Goal: Check status

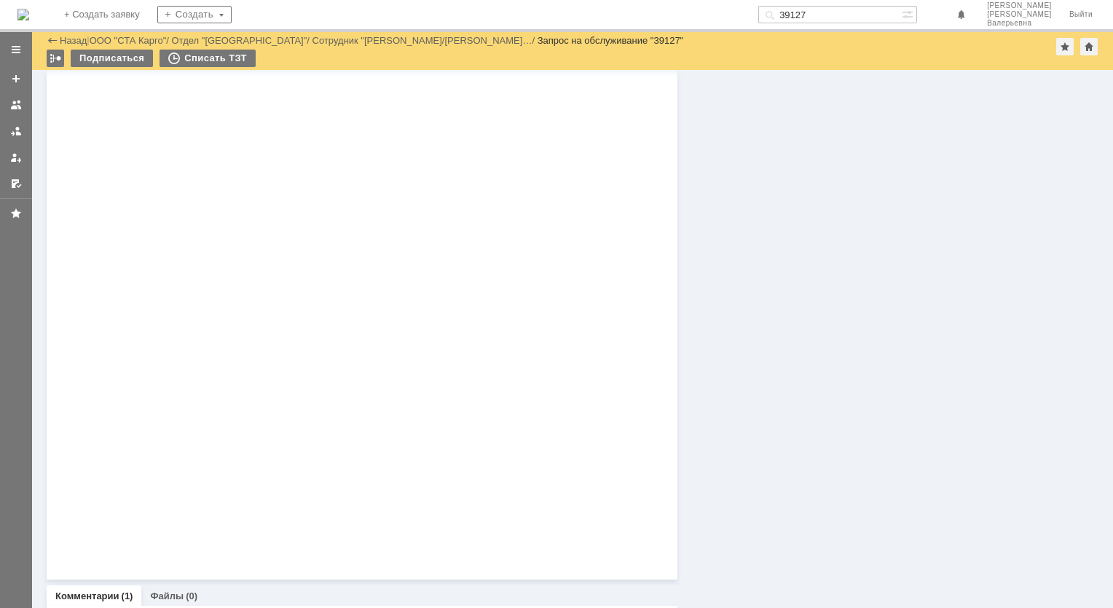
scroll to position [915, 0]
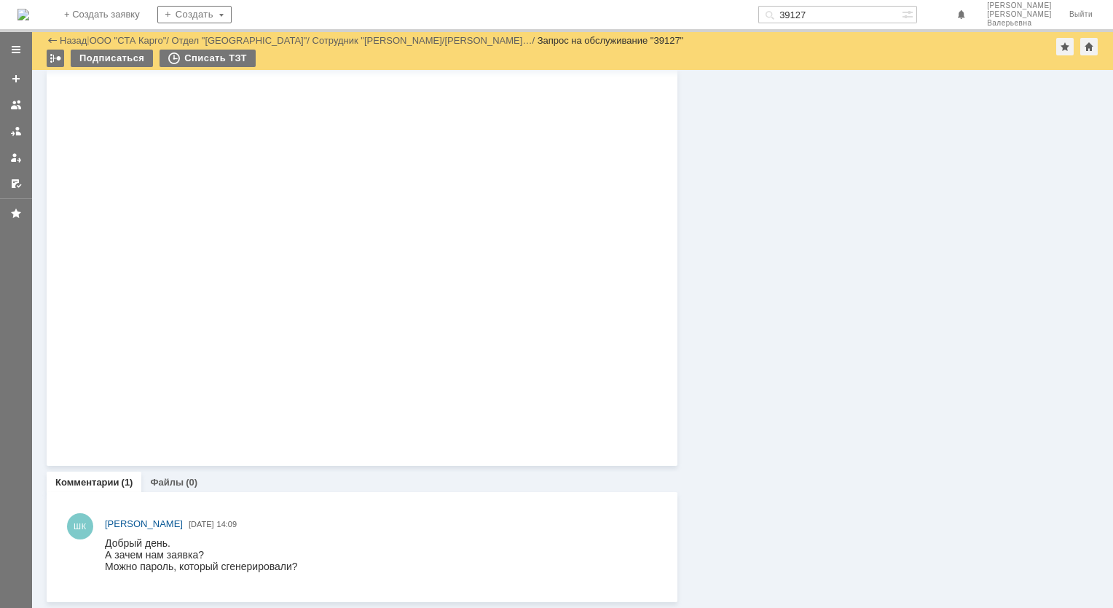
drag, startPoint x: 874, startPoint y: 14, endPoint x: 746, endPoint y: 1, distance: 128.8
click at [747, 0] on div "На домашнюю + Создать заявку Создать 39127 [PERSON_NAME]" at bounding box center [556, 16] width 1113 height 32
paste input "12"
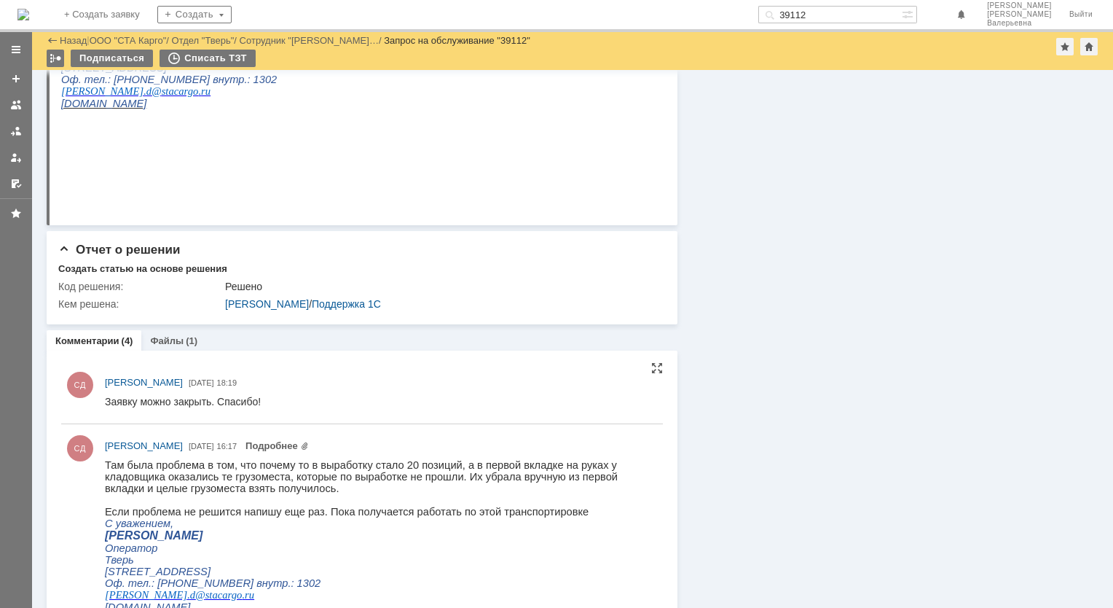
scroll to position [583, 0]
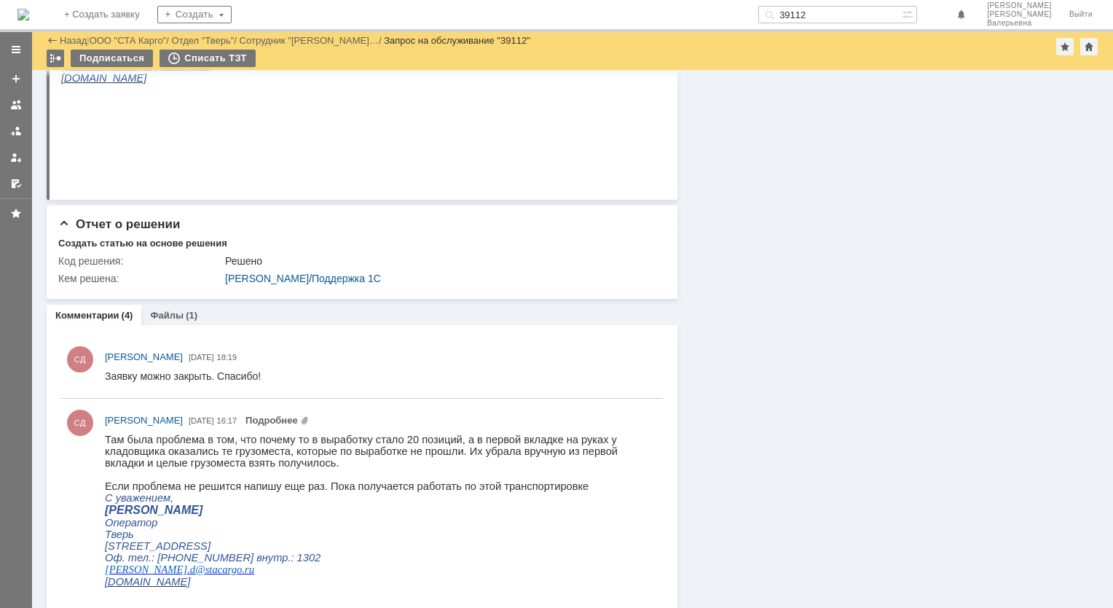
drag, startPoint x: 848, startPoint y: 15, endPoint x: 758, endPoint y: -4, distance: 92.5
click at [758, 0] on html "Идет загрузка, пожалуйста, подождите. На домашнюю + Создать заявку Создать 3911…" at bounding box center [556, 304] width 1113 height 608
paste input "21"
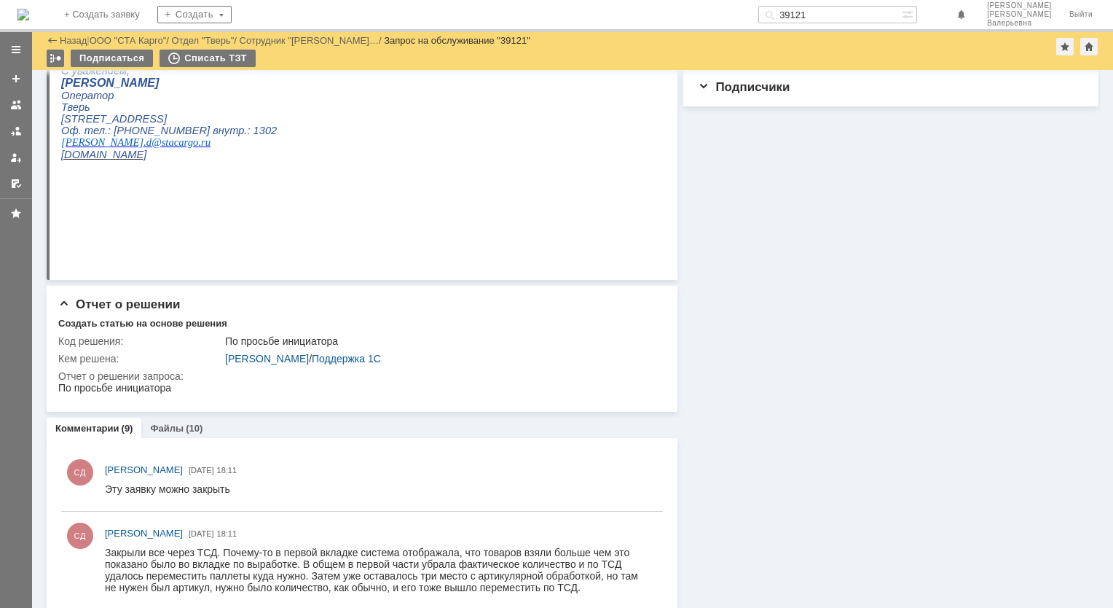
scroll to position [437, 0]
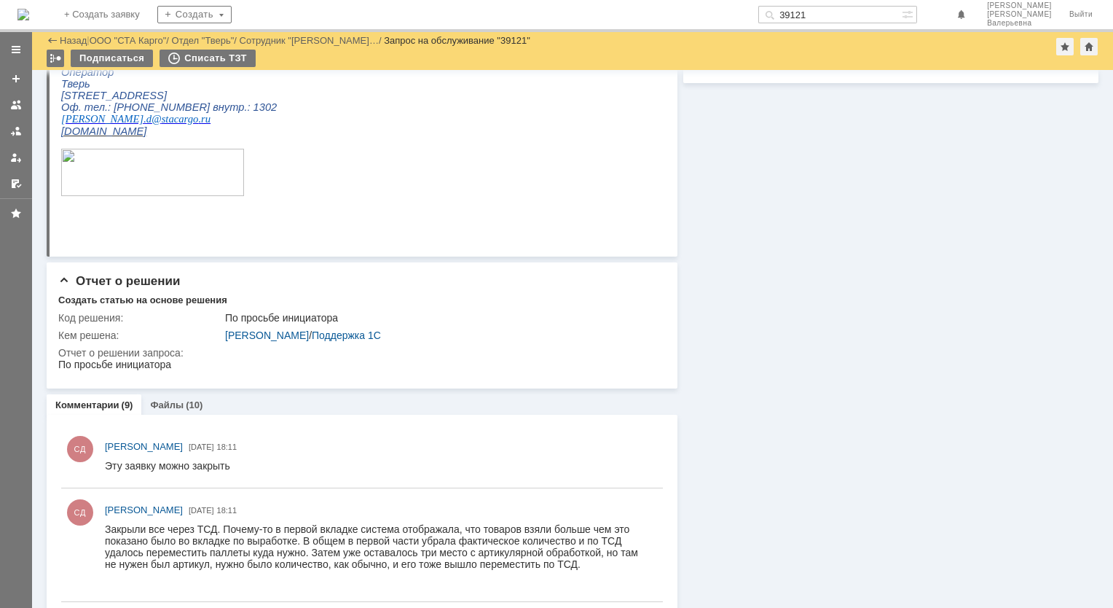
drag, startPoint x: 838, startPoint y: 17, endPoint x: 801, endPoint y: 20, distance: 37.2
click at [813, 17] on input "39121" at bounding box center [830, 14] width 144 height 17
paste input "3"
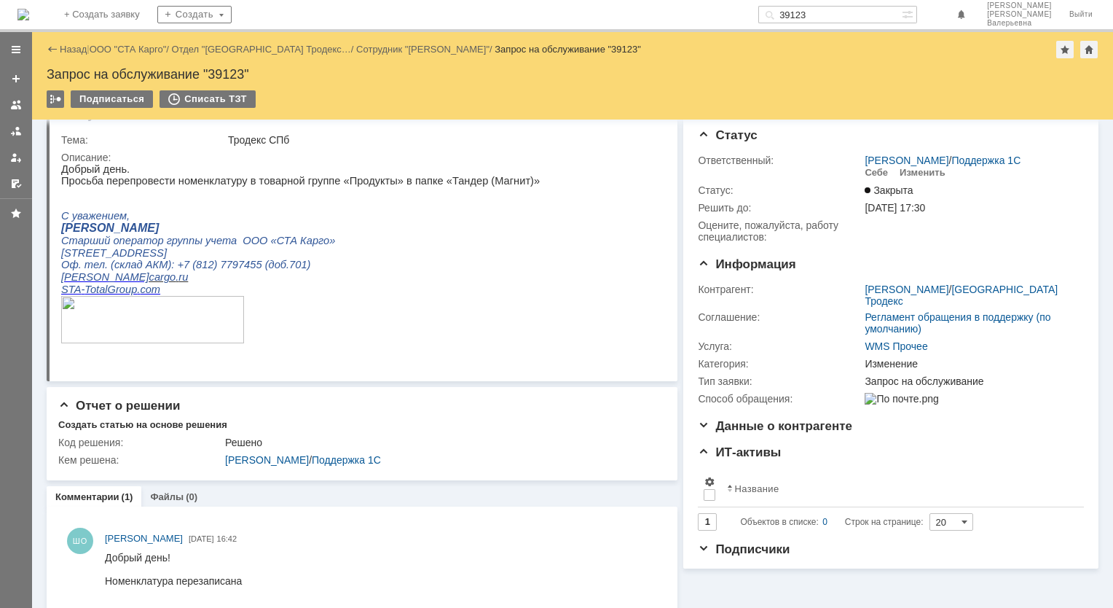
scroll to position [43, 0]
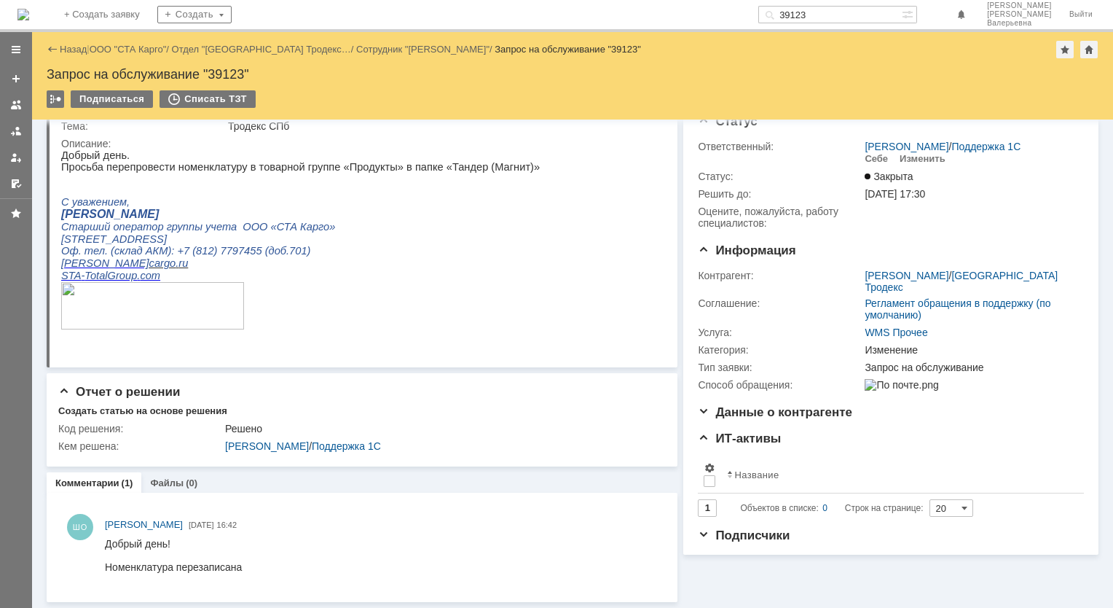
drag, startPoint x: 851, startPoint y: 10, endPoint x: 740, endPoint y: -1, distance: 111.4
click at [740, 0] on html "Идет загрузка, пожалуйста, подождите. На домашнюю + Создать заявку Создать 3912…" at bounding box center [556, 304] width 1113 height 608
paste input "9"
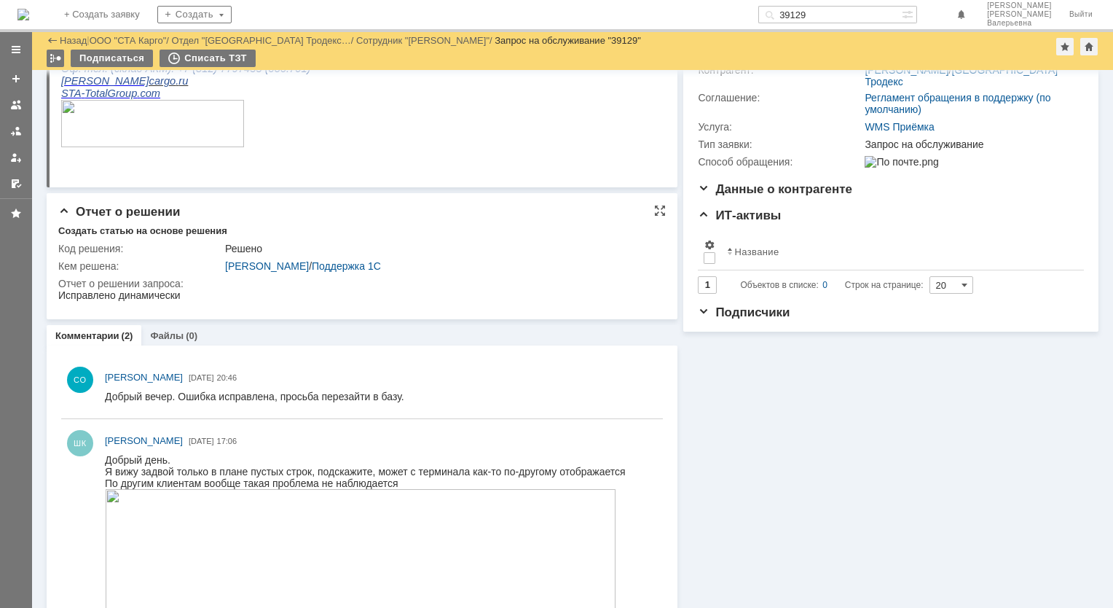
scroll to position [219, 0]
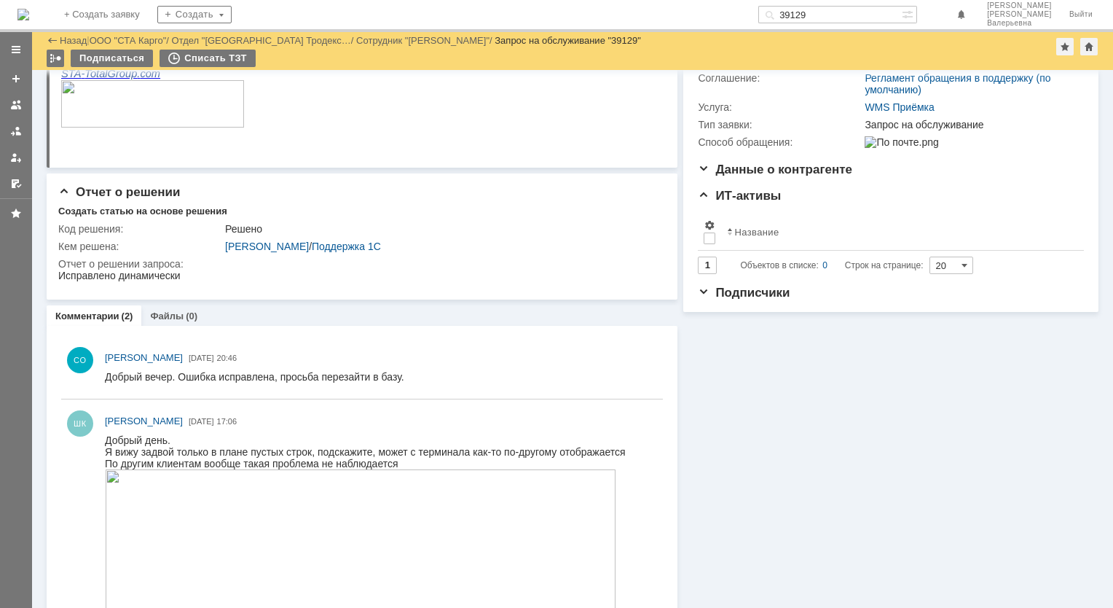
drag, startPoint x: 845, startPoint y: 12, endPoint x: 776, endPoint y: 17, distance: 69.5
click at [777, 17] on div "На домашнюю + Создать заявку Создать 39129 [PERSON_NAME]" at bounding box center [556, 16] width 1113 height 32
paste input "5"
type input "39125"
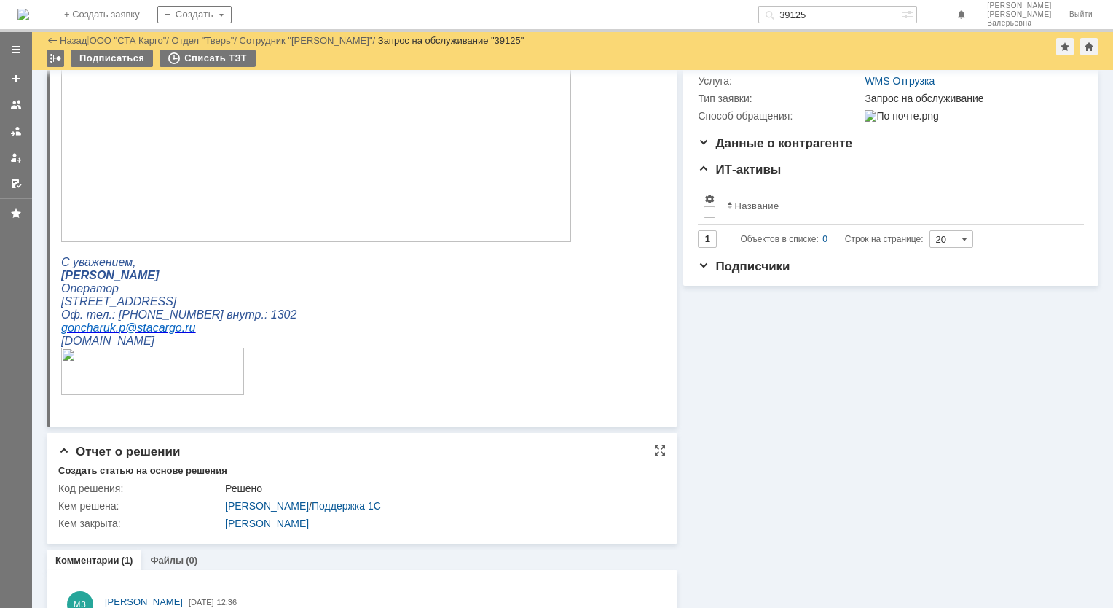
scroll to position [287, 0]
